Goal: Task Accomplishment & Management: Manage account settings

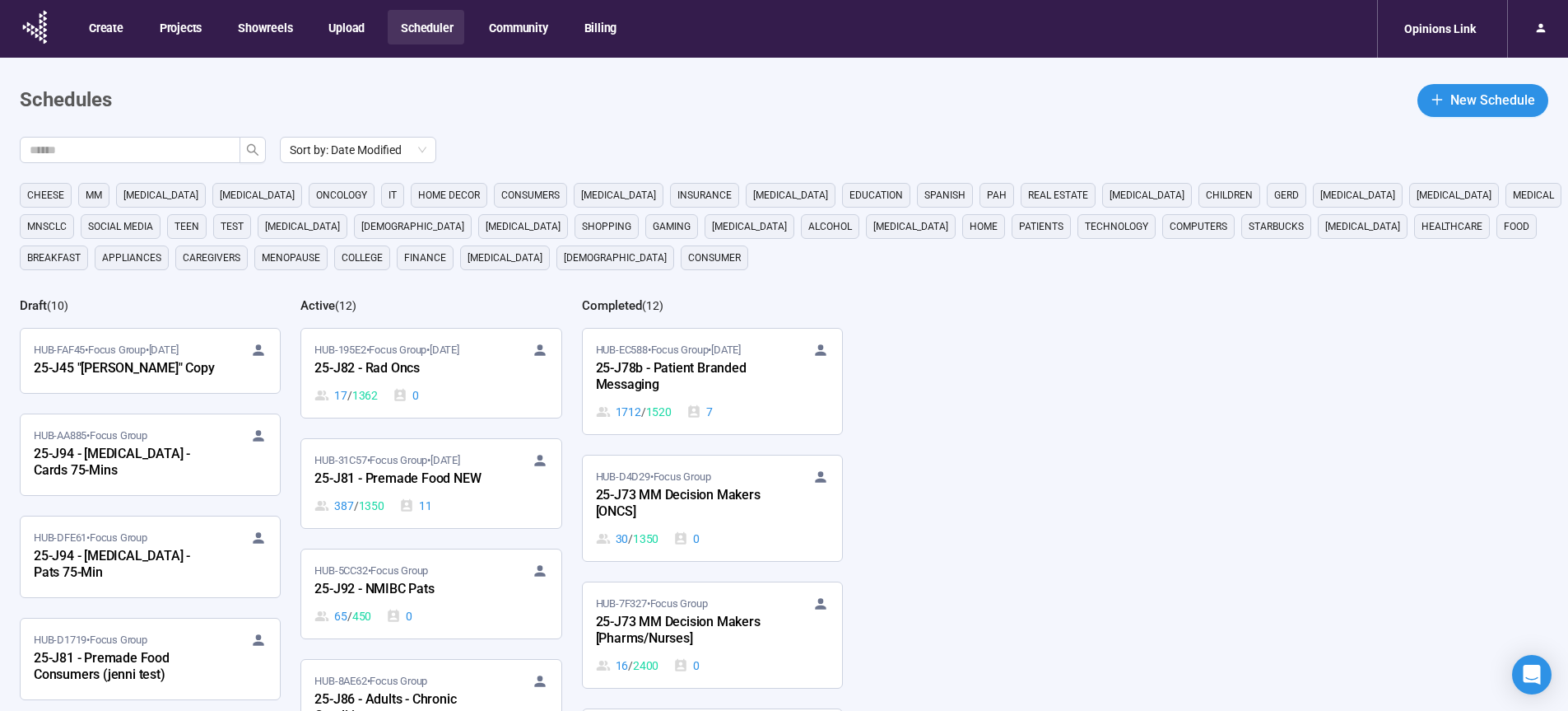
click at [1137, 446] on div "Sort by: Date Modified cheese MM [MEDICAL_DATA] [MEDICAL_DATA] oncology it home…" at bounding box center [793, 492] width 1549 height 711
click at [857, 113] on header "Schedules New Schedule" at bounding box center [783, 100] width 1528 height 33
click at [171, 152] on input "text" at bounding box center [123, 150] width 188 height 19
type input "**"
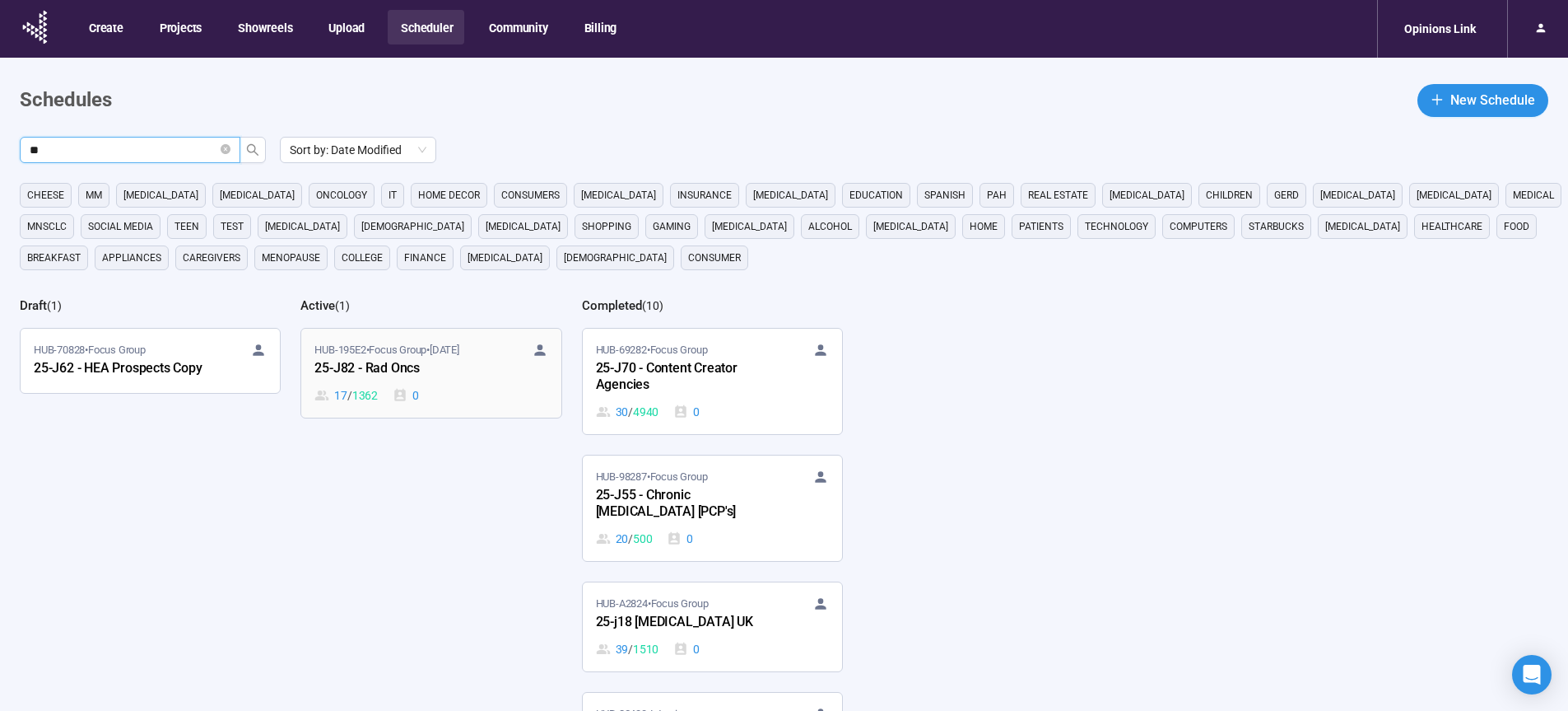
click at [359, 370] on div "25-J82 - Rad Oncs" at bounding box center [404, 368] width 181 height 21
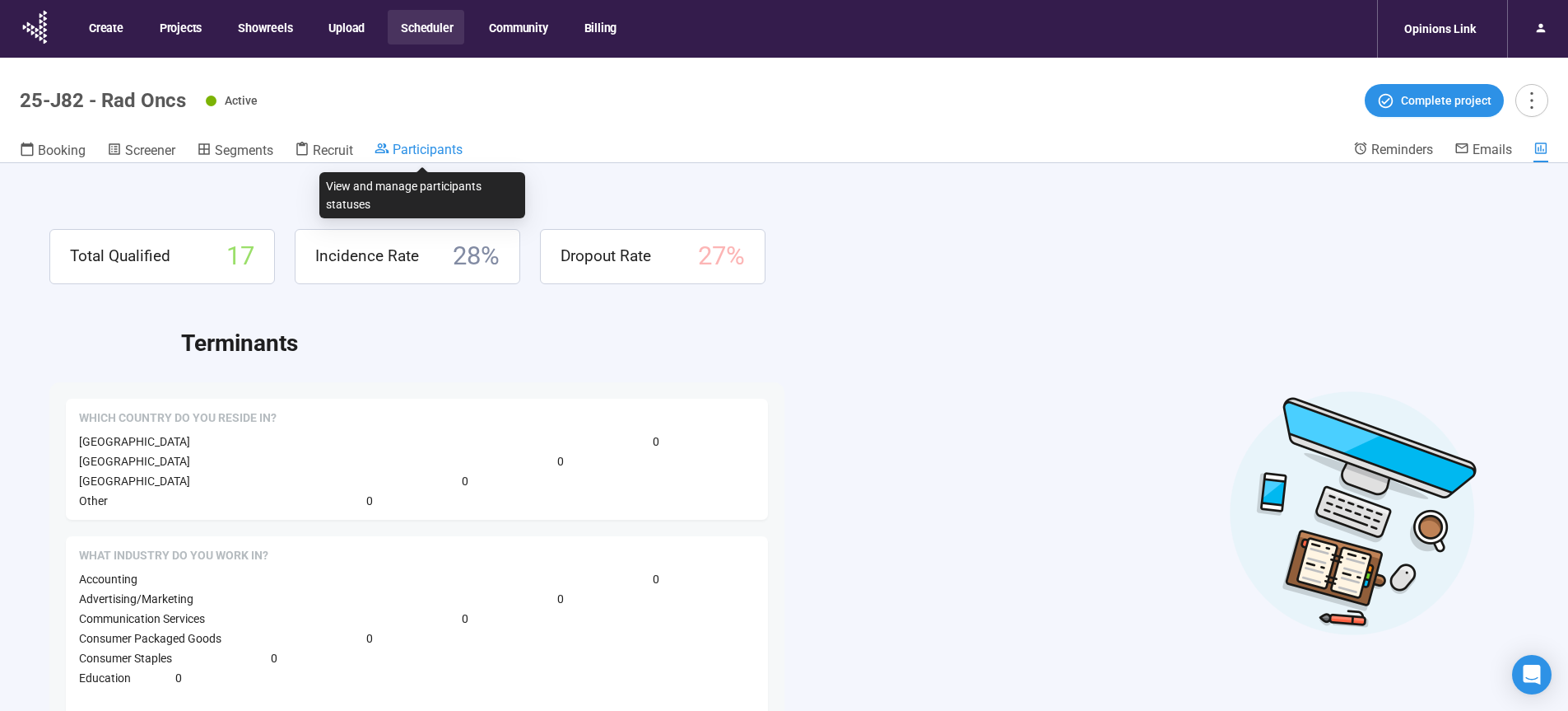
click at [448, 157] on span "Participants" at bounding box center [427, 149] width 70 height 16
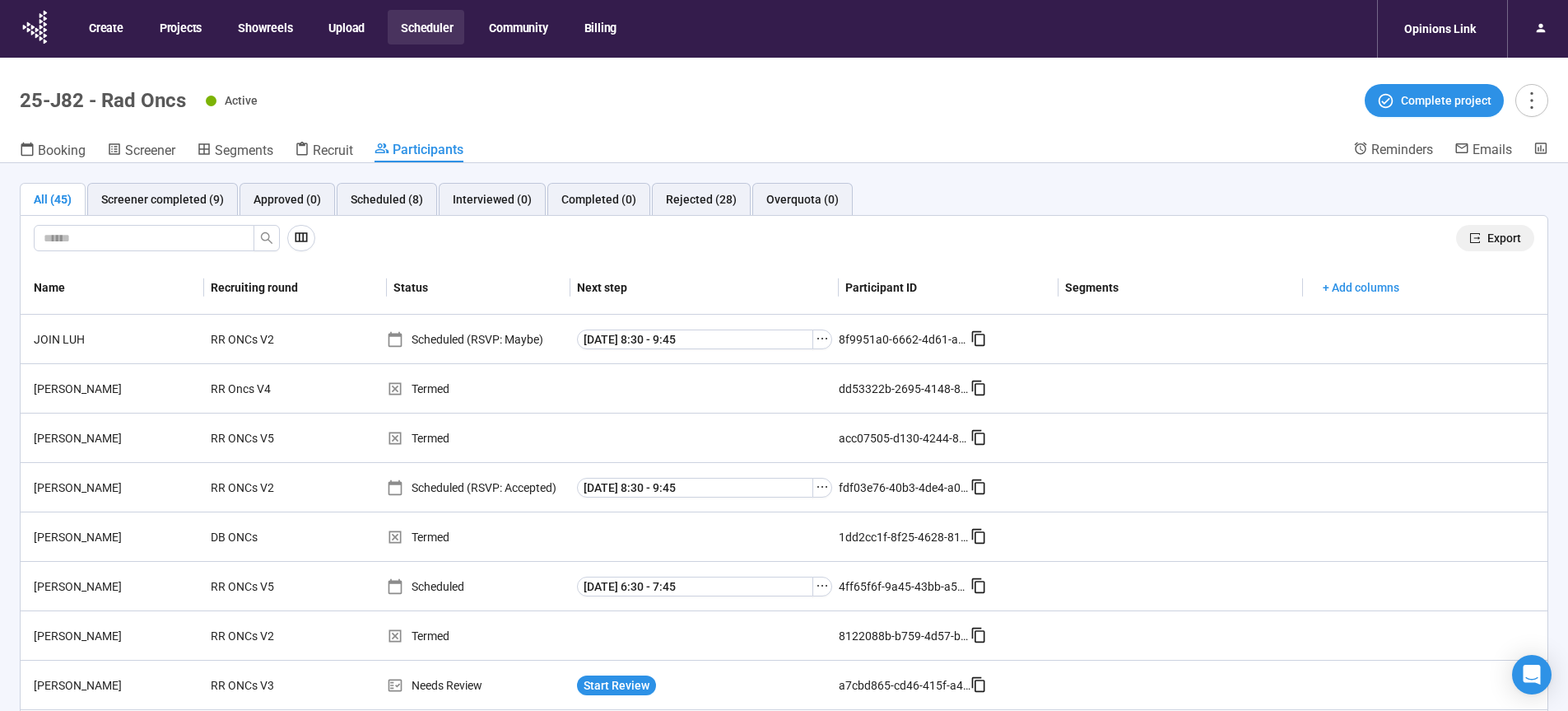
click at [1469, 238] on icon "export" at bounding box center [1475, 238] width 12 height 12
click at [419, 28] on button "Scheduler" at bounding box center [425, 27] width 77 height 35
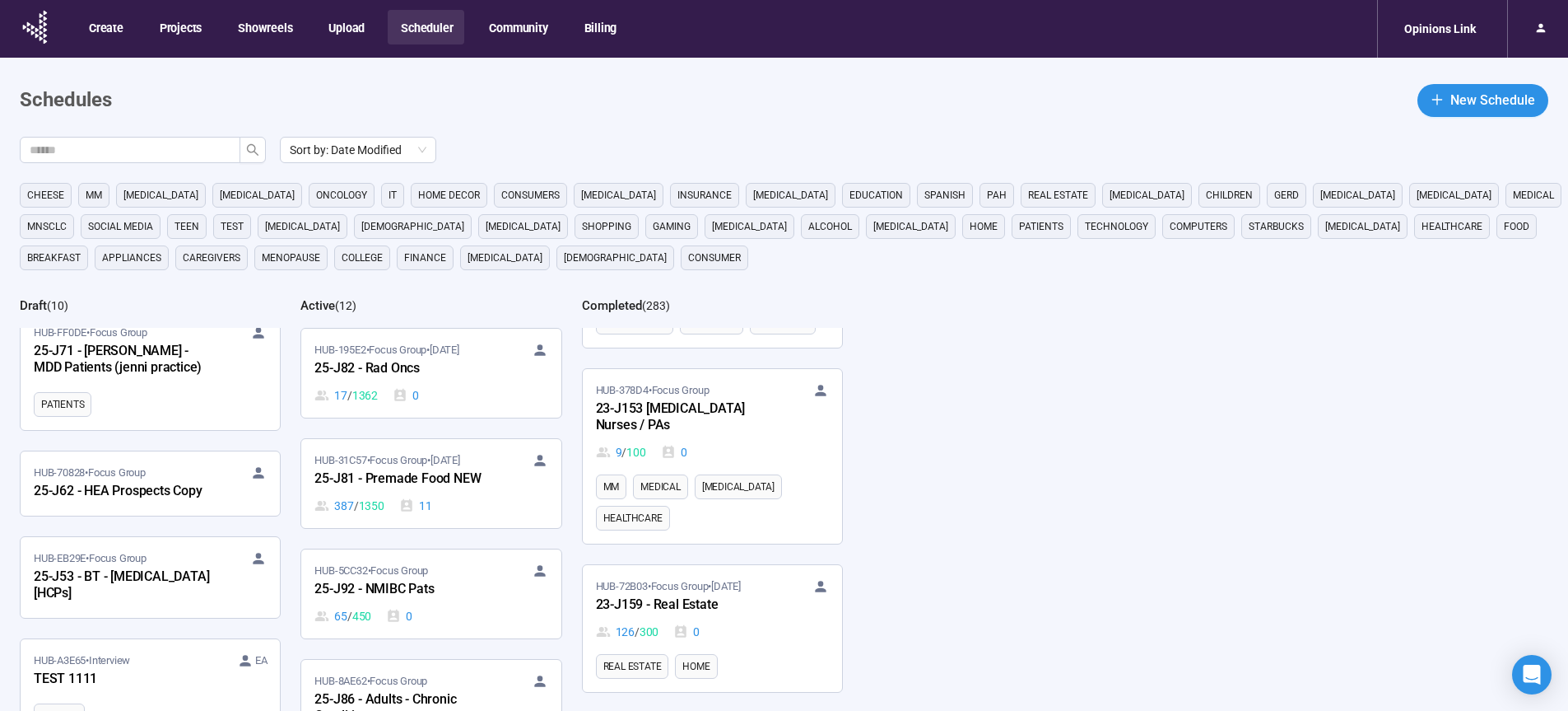
scroll to position [30080, 0]
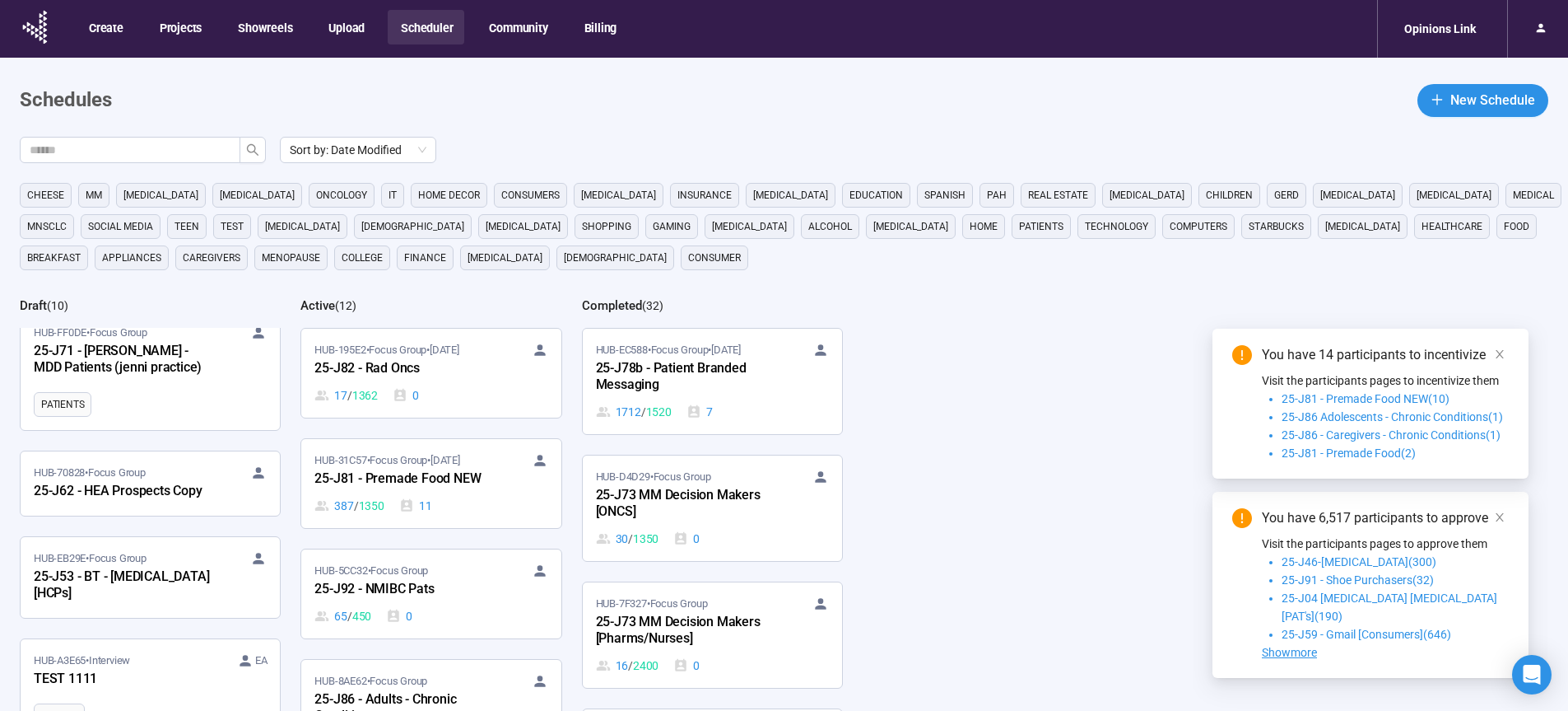
click at [1059, 373] on div "Sort by: Date Modified cheese MM [MEDICAL_DATA] [MEDICAL_DATA] oncology it home…" at bounding box center [793, 492] width 1549 height 711
click at [1502, 360] on icon "close" at bounding box center [1500, 354] width 12 height 12
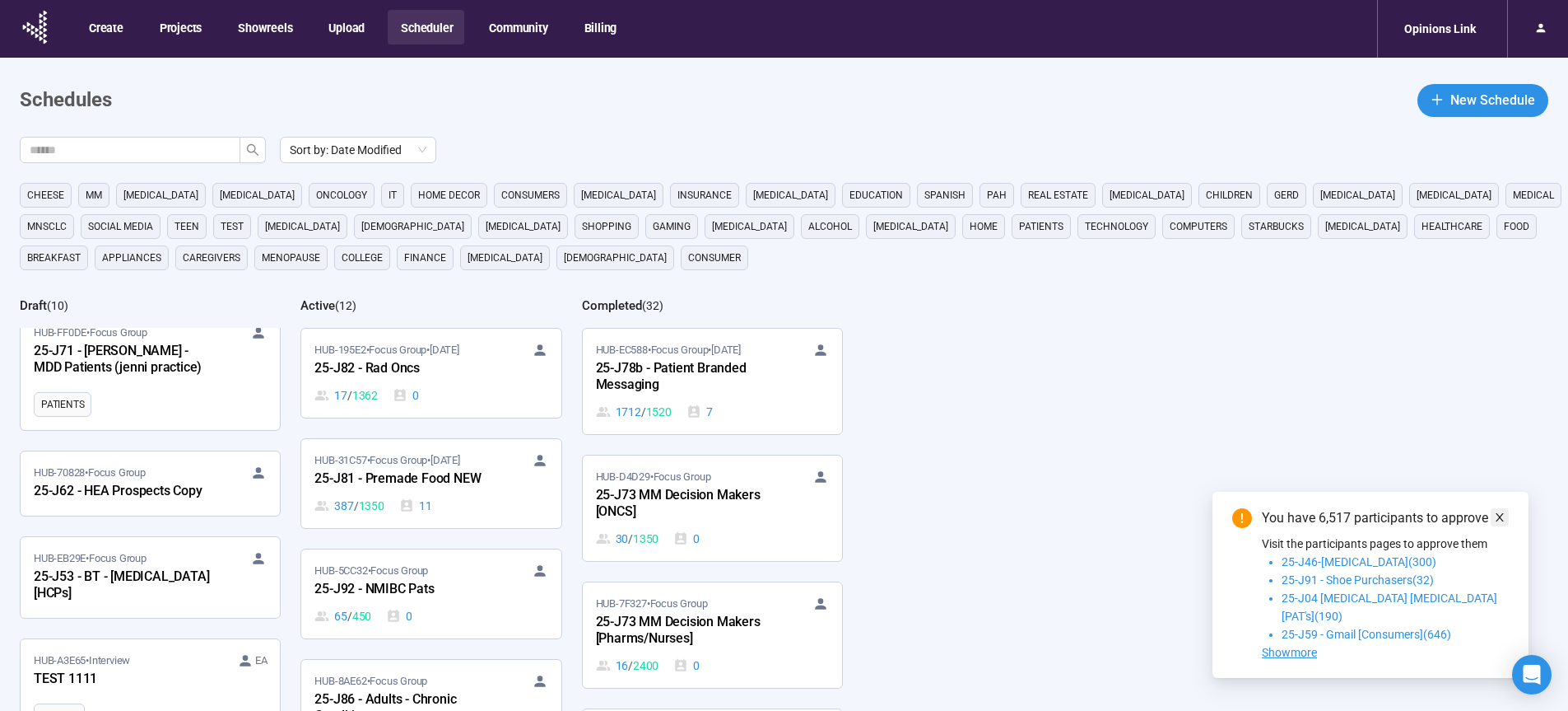
click at [1504, 523] on icon "close" at bounding box center [1500, 517] width 12 height 12
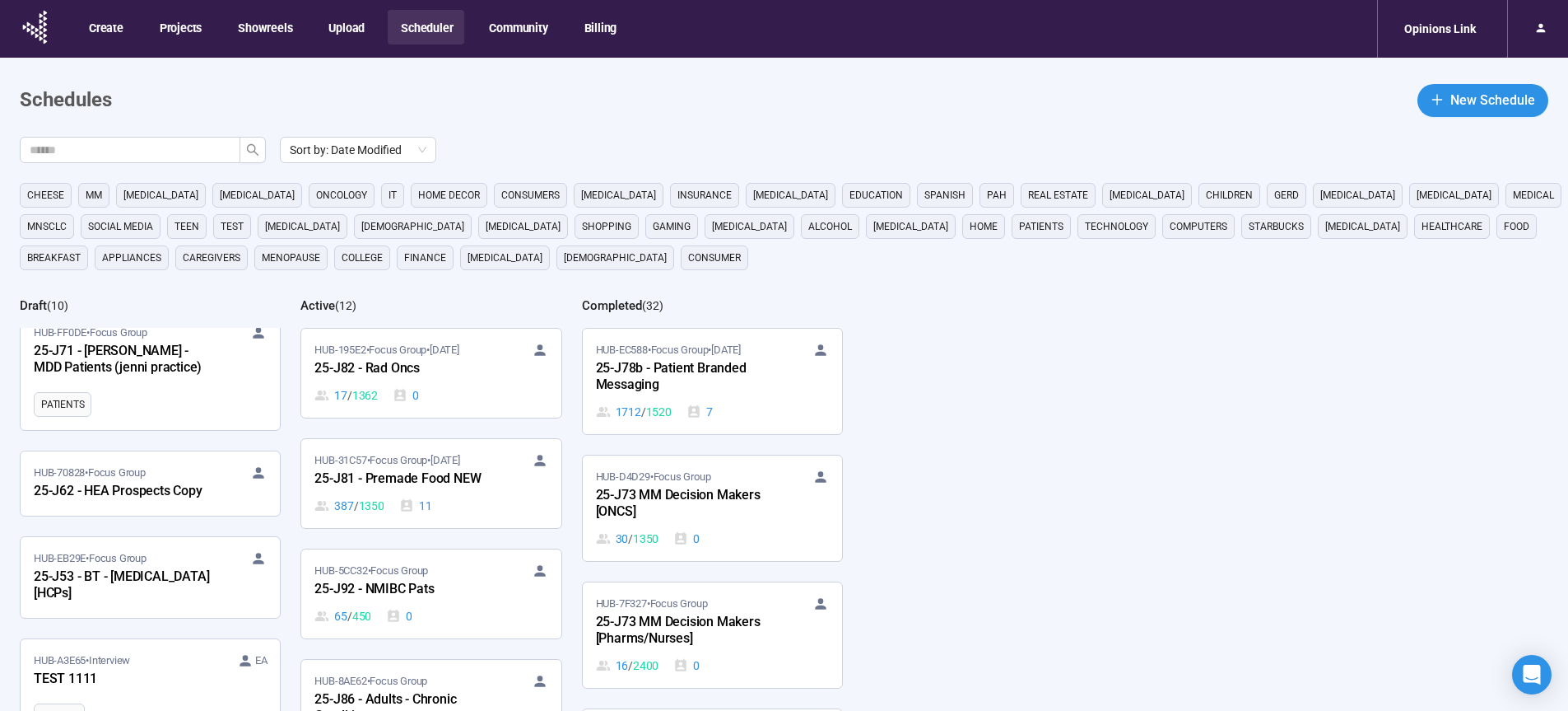
click at [1406, 484] on div "Sort by: Date Modified cheese MM [MEDICAL_DATA] [MEDICAL_DATA] oncology it home…" at bounding box center [793, 492] width 1549 height 711
